Goal: Check status

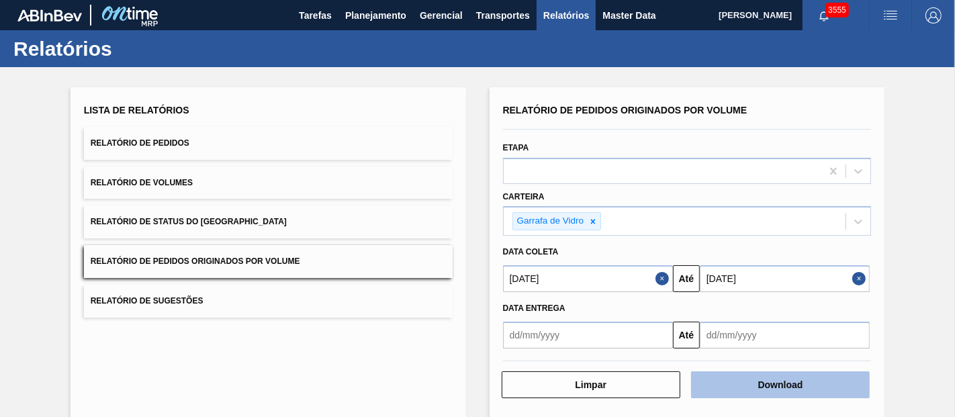
click at [793, 374] on button "Download" at bounding box center [780, 384] width 179 height 27
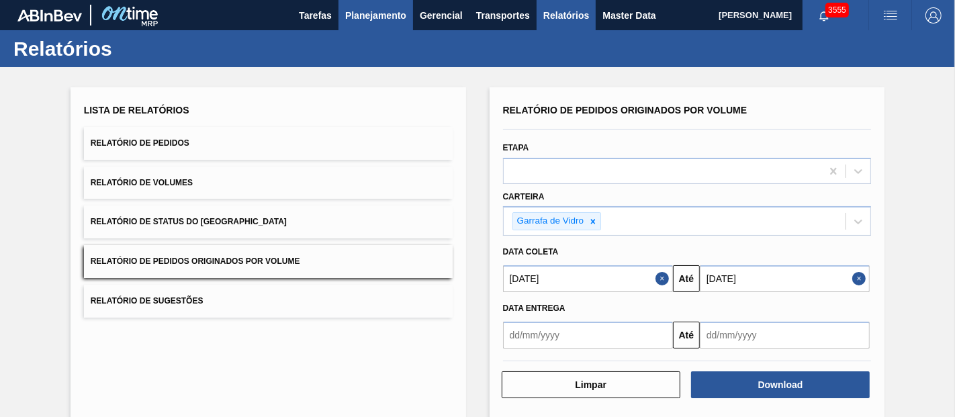
click at [385, 9] on span "Planejamento" at bounding box center [375, 15] width 61 height 16
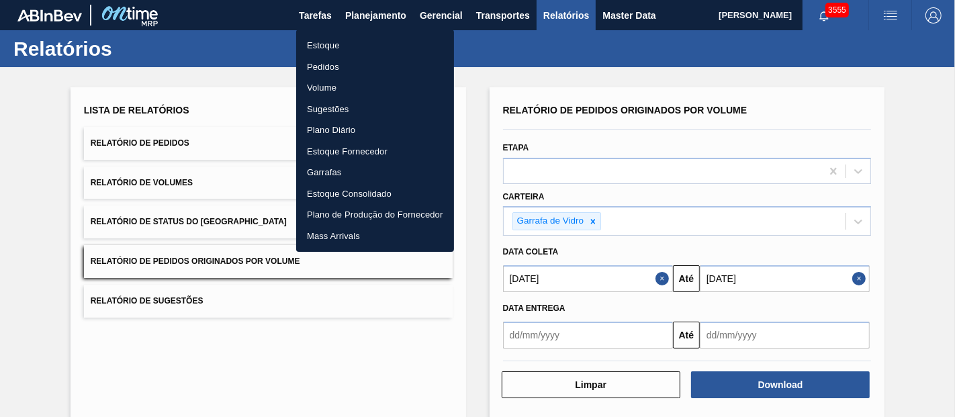
click at [326, 61] on li "Pedidos" at bounding box center [375, 66] width 158 height 21
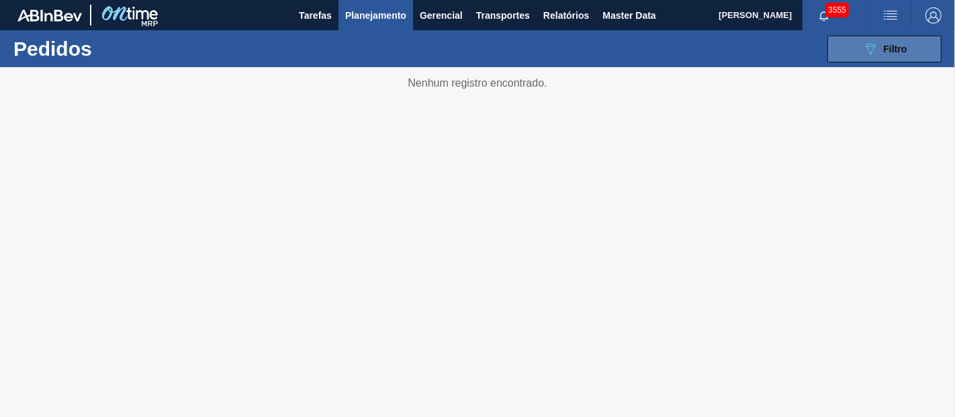
click at [883, 48] on div "089F7B8B-B2A5-4AFE-B5C0-19BA573D28AC Filtro" at bounding box center [884, 49] width 45 height 16
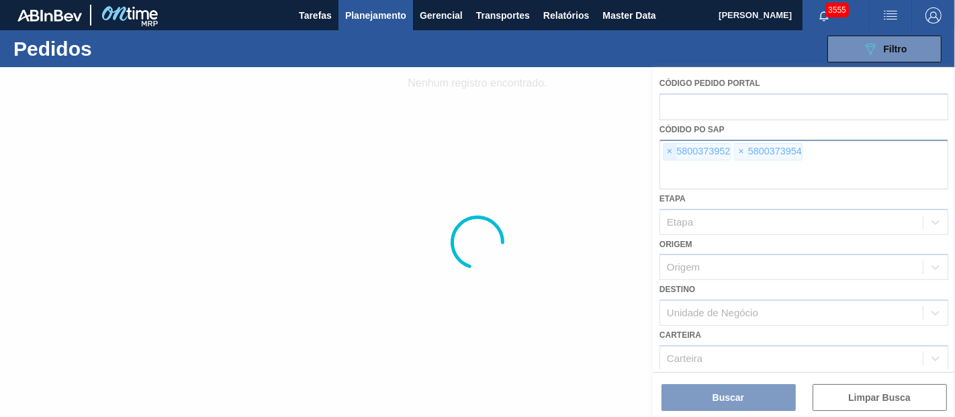
click at [667, 144] on div at bounding box center [477, 242] width 955 height 350
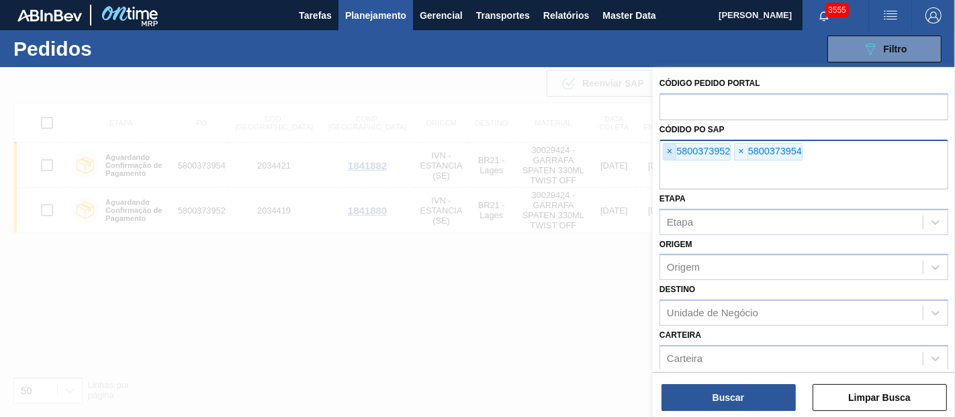
click at [668, 149] on span "×" at bounding box center [670, 152] width 13 height 16
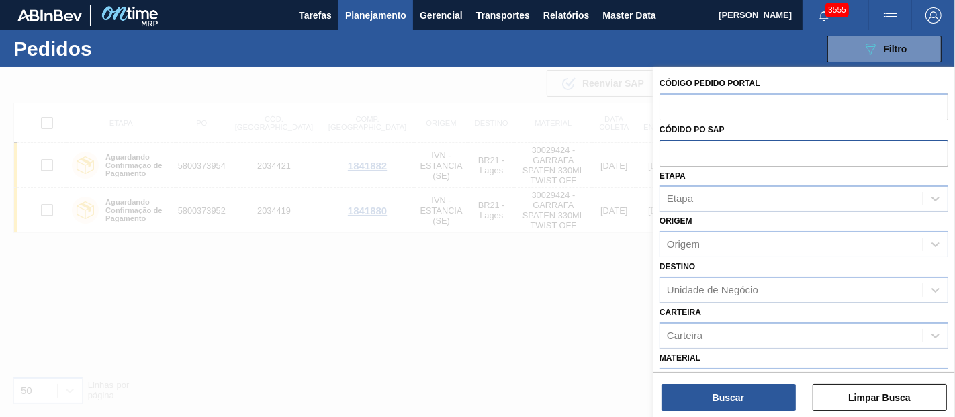
click at [668, 149] on input "text" at bounding box center [804, 153] width 289 height 26
paste input "5800366824"
type input "5800366824"
click at [708, 409] on div "Código Pedido Portal Códido PO SAP Etapa Etapa Origem Origem Destino Unidade de…" at bounding box center [804, 243] width 302 height 353
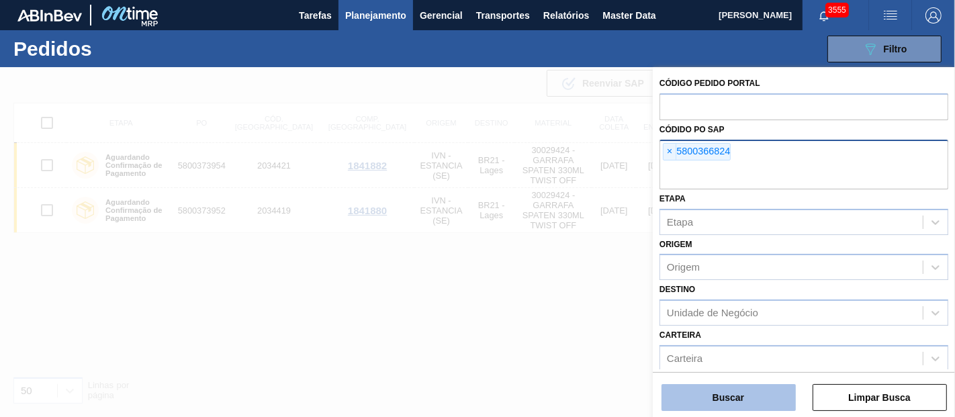
click at [708, 398] on button "Buscar" at bounding box center [729, 397] width 134 height 27
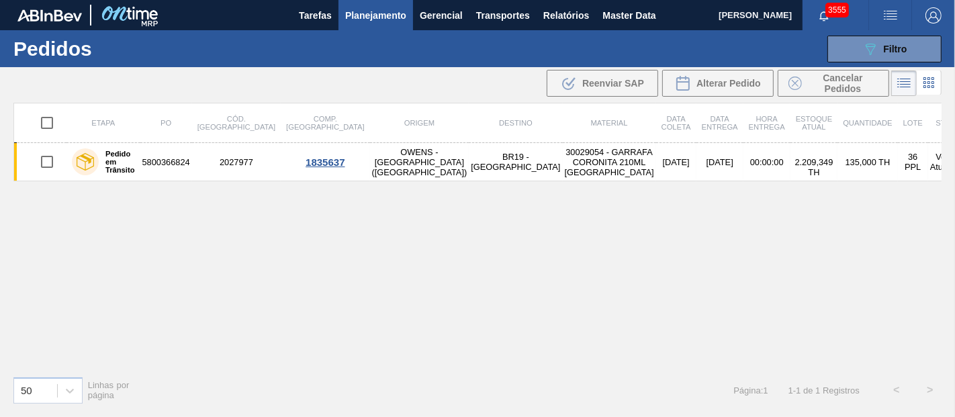
click at [315, 410] on div "50 Linhas por página Página : 1 1 - 1 de 1 Registros < >" at bounding box center [477, 390] width 955 height 50
click at [878, 36] on button "089F7B8B-B2A5-4AFE-B5C0-19BA573D28AC Filtro" at bounding box center [884, 49] width 114 height 27
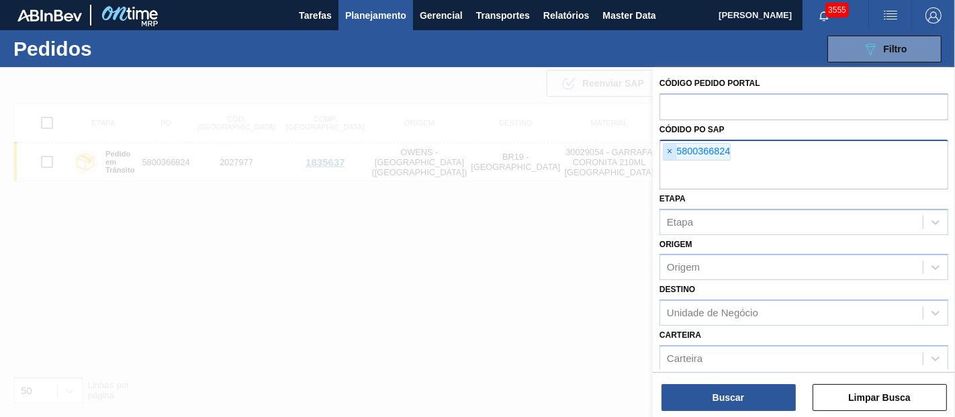
click at [670, 156] on span "×" at bounding box center [670, 152] width 13 height 16
paste input "5800369845"
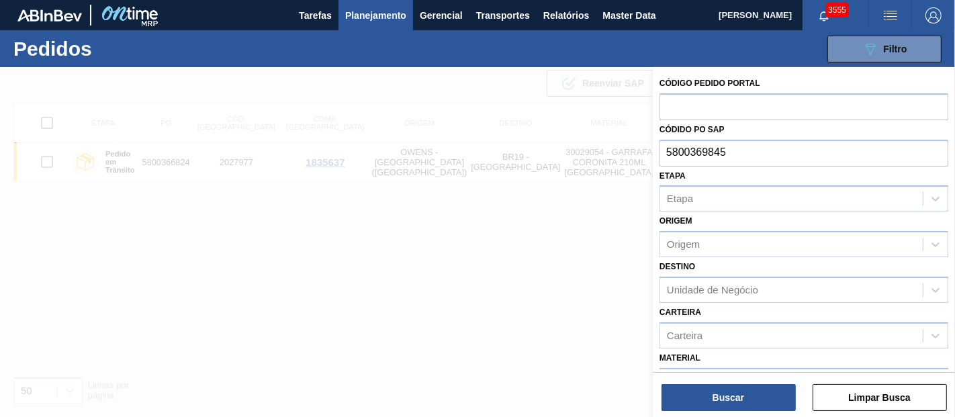
type input "5800369845"
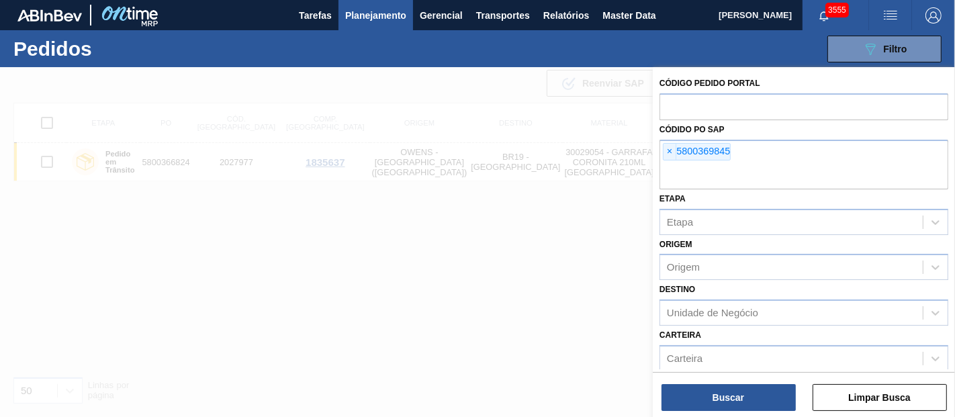
click at [729, 374] on div "Buscar Limpar Busca" at bounding box center [804, 391] width 302 height 38
click at [723, 407] on button "Buscar" at bounding box center [729, 397] width 134 height 27
